Goal: Task Accomplishment & Management: Use online tool/utility

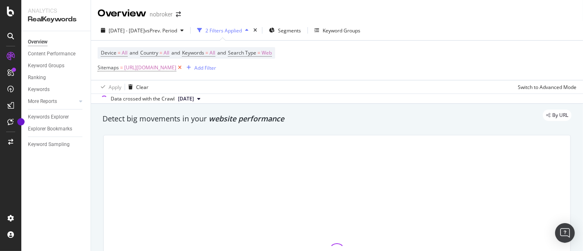
click at [183, 65] on icon at bounding box center [179, 68] width 7 height 8
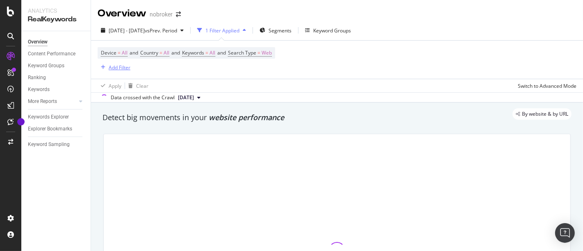
click at [117, 69] on div "Add Filter" at bounding box center [120, 67] width 22 height 7
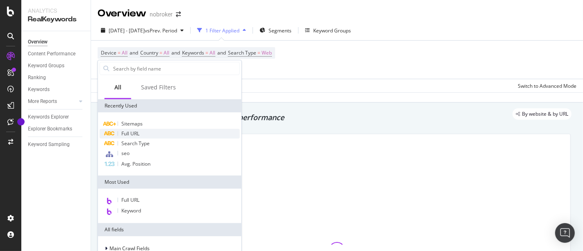
click at [136, 137] on div "Full URL" at bounding box center [170, 134] width 140 height 10
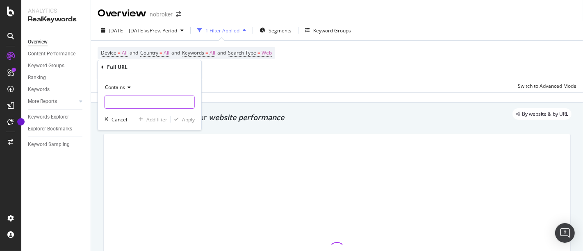
click at [144, 101] on input "text" at bounding box center [149, 102] width 89 height 13
type input "/interiors/"
click at [186, 122] on div "Apply" at bounding box center [188, 119] width 13 height 7
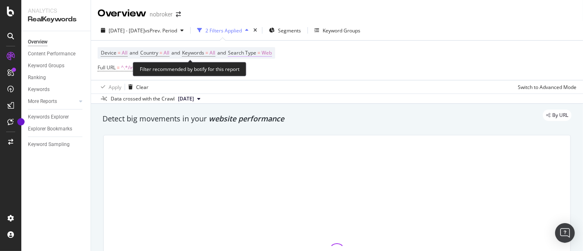
click at [268, 49] on span "Search Type = Web" at bounding box center [250, 52] width 44 height 7
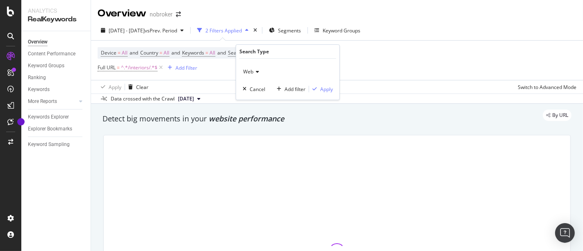
click at [257, 73] on icon at bounding box center [257, 71] width 6 height 5
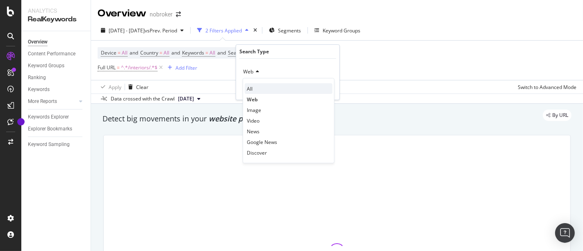
click at [256, 90] on div "All" at bounding box center [289, 88] width 88 height 11
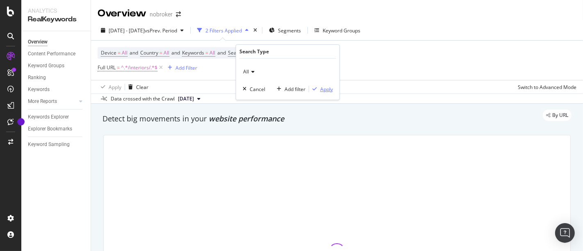
click at [323, 88] on div "Apply" at bounding box center [326, 89] width 13 height 7
